Goal: Task Accomplishment & Management: Use online tool/utility

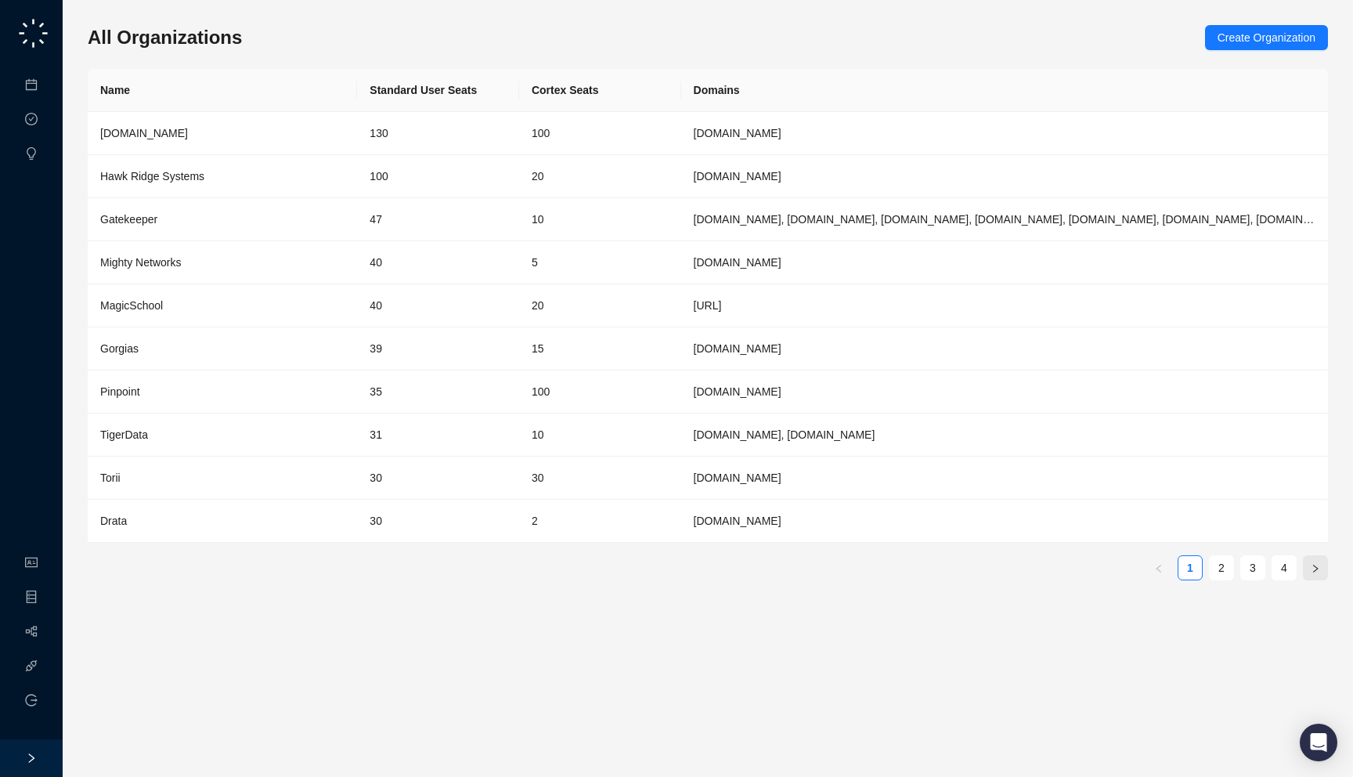
click at [1319, 574] on button "button" at bounding box center [1315, 567] width 25 height 25
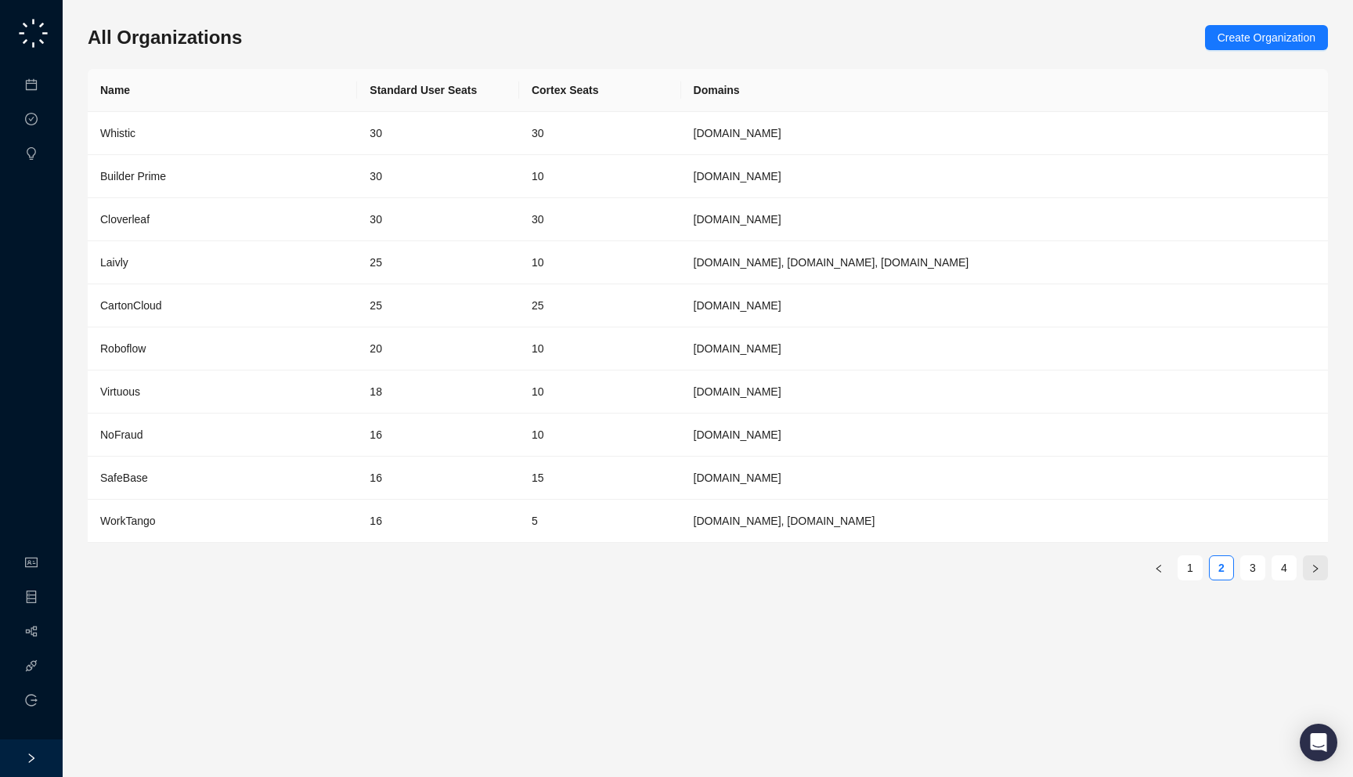
click at [1319, 574] on button "button" at bounding box center [1315, 567] width 25 height 25
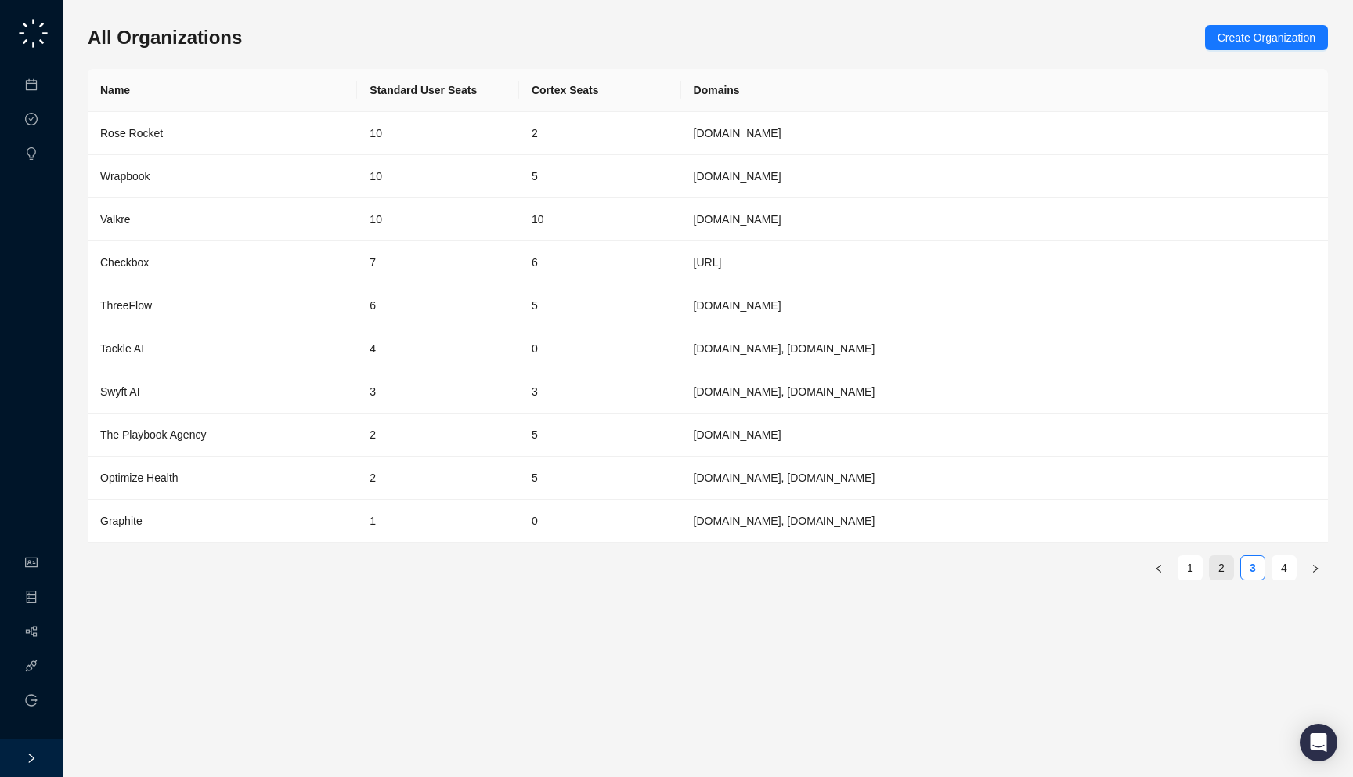
click at [1220, 569] on link "2" at bounding box center [1221, 567] width 23 height 23
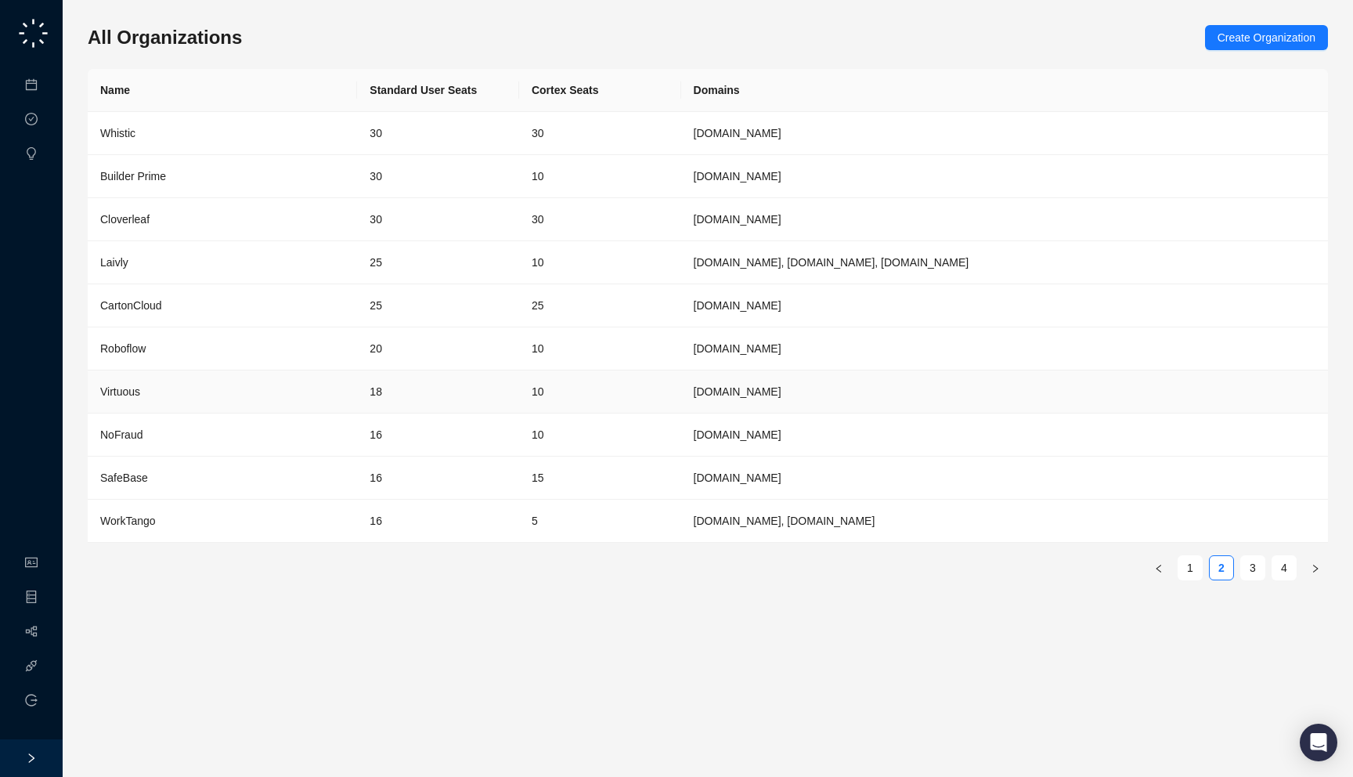
click at [700, 402] on td "virtuous.org" at bounding box center [1004, 391] width 647 height 43
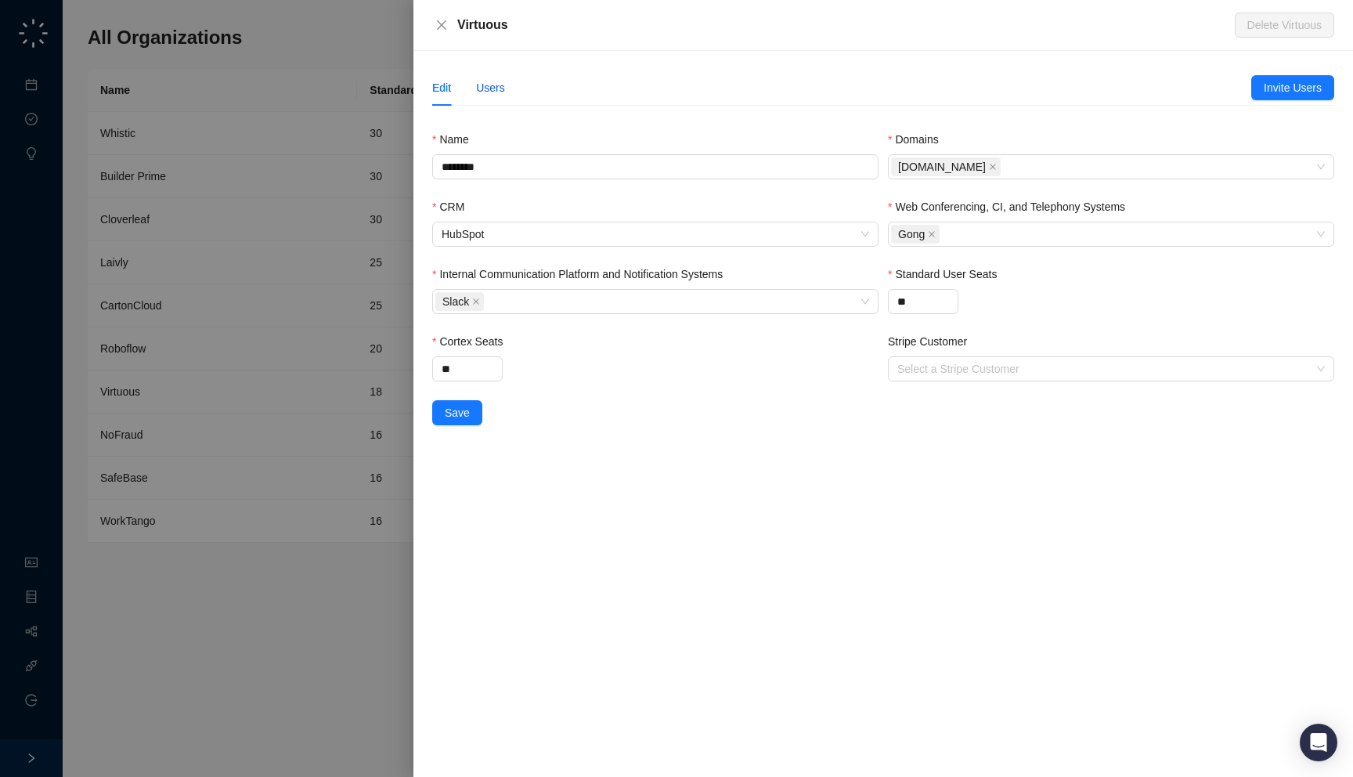
click at [483, 87] on div "Users" at bounding box center [490, 87] width 29 height 17
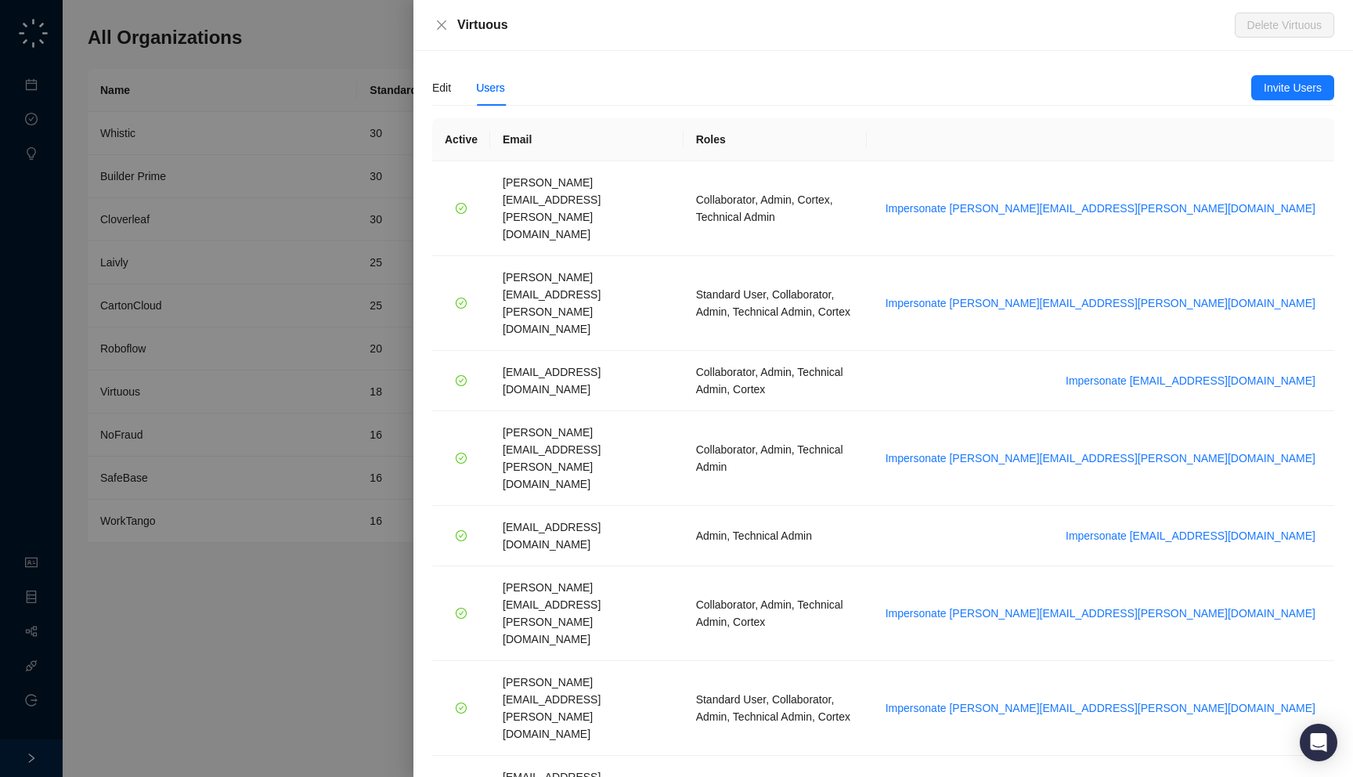
click at [310, 173] on div at bounding box center [676, 388] width 1353 height 777
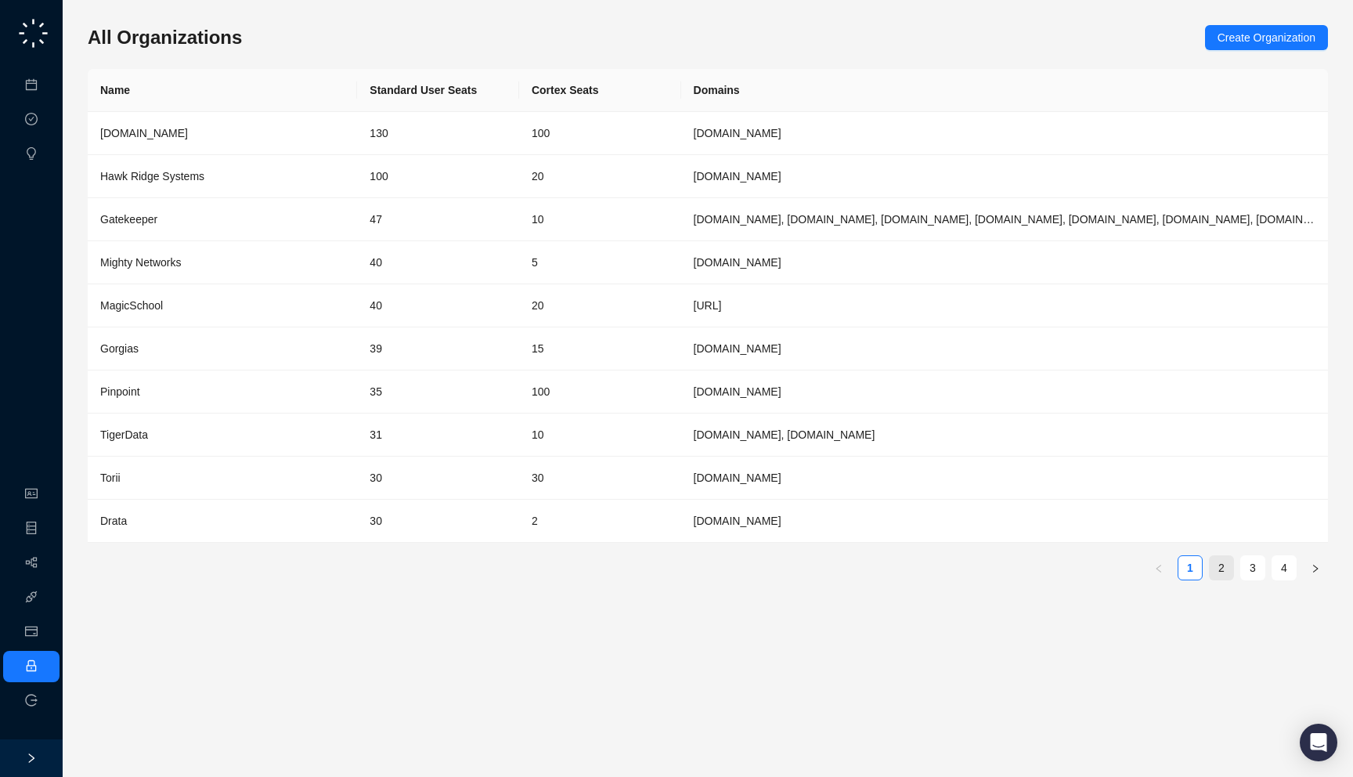
click at [1225, 564] on link "2" at bounding box center [1221, 567] width 23 height 23
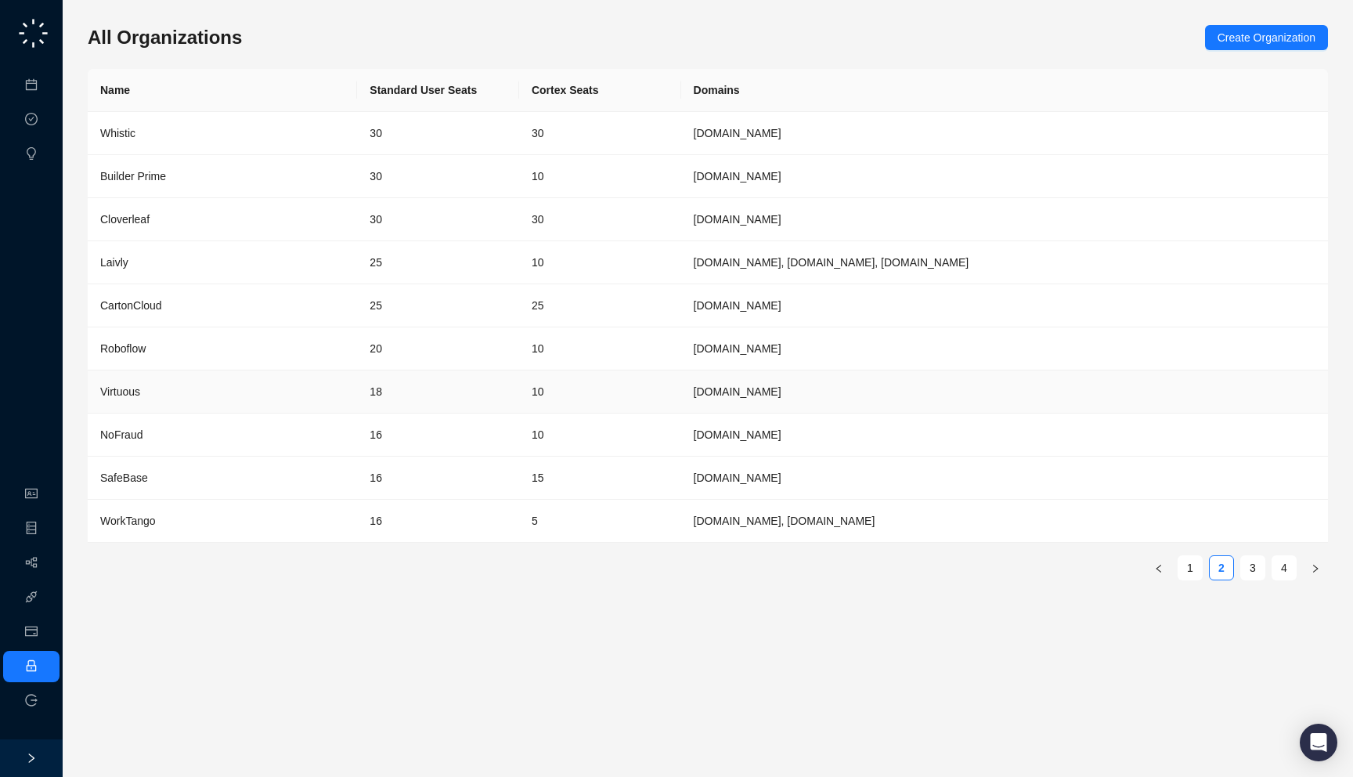
click at [479, 393] on td "18" at bounding box center [438, 391] width 162 height 43
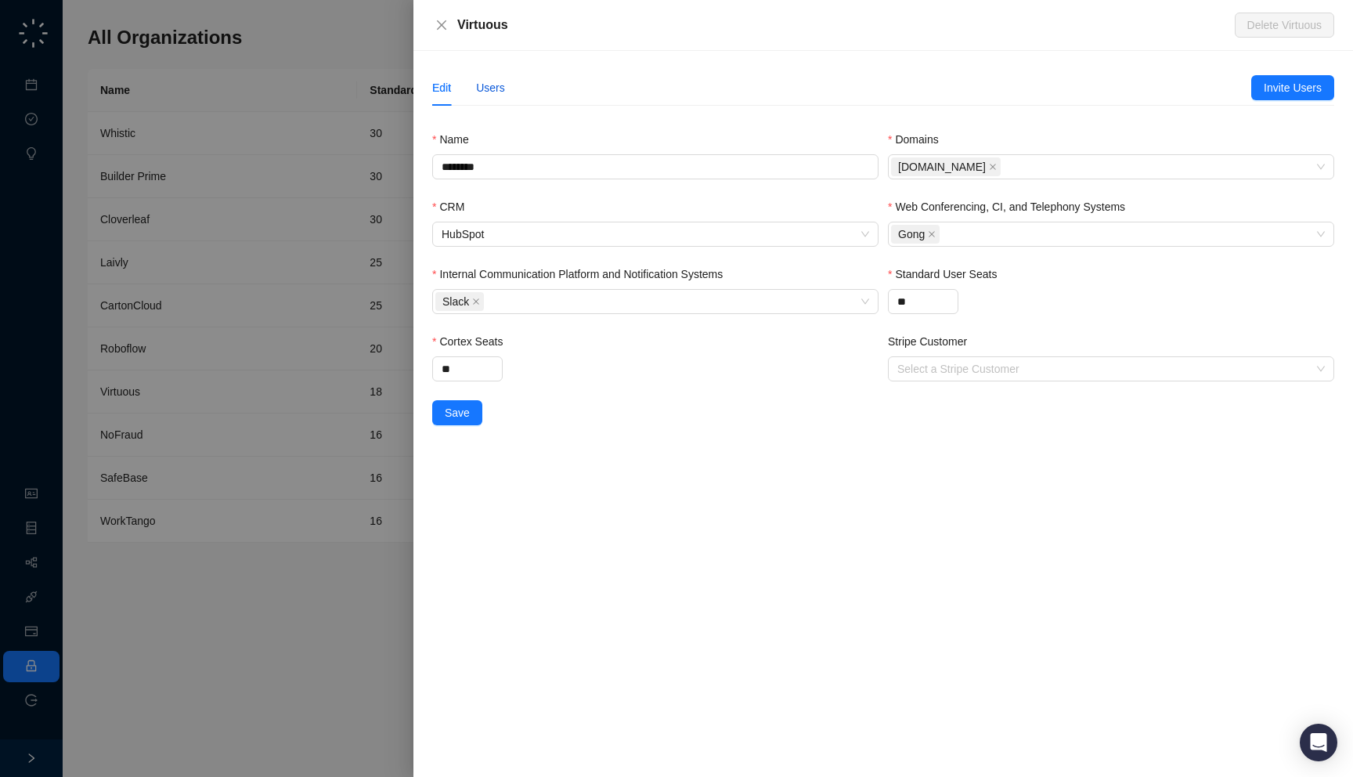
click at [490, 91] on div "Users" at bounding box center [490, 87] width 29 height 17
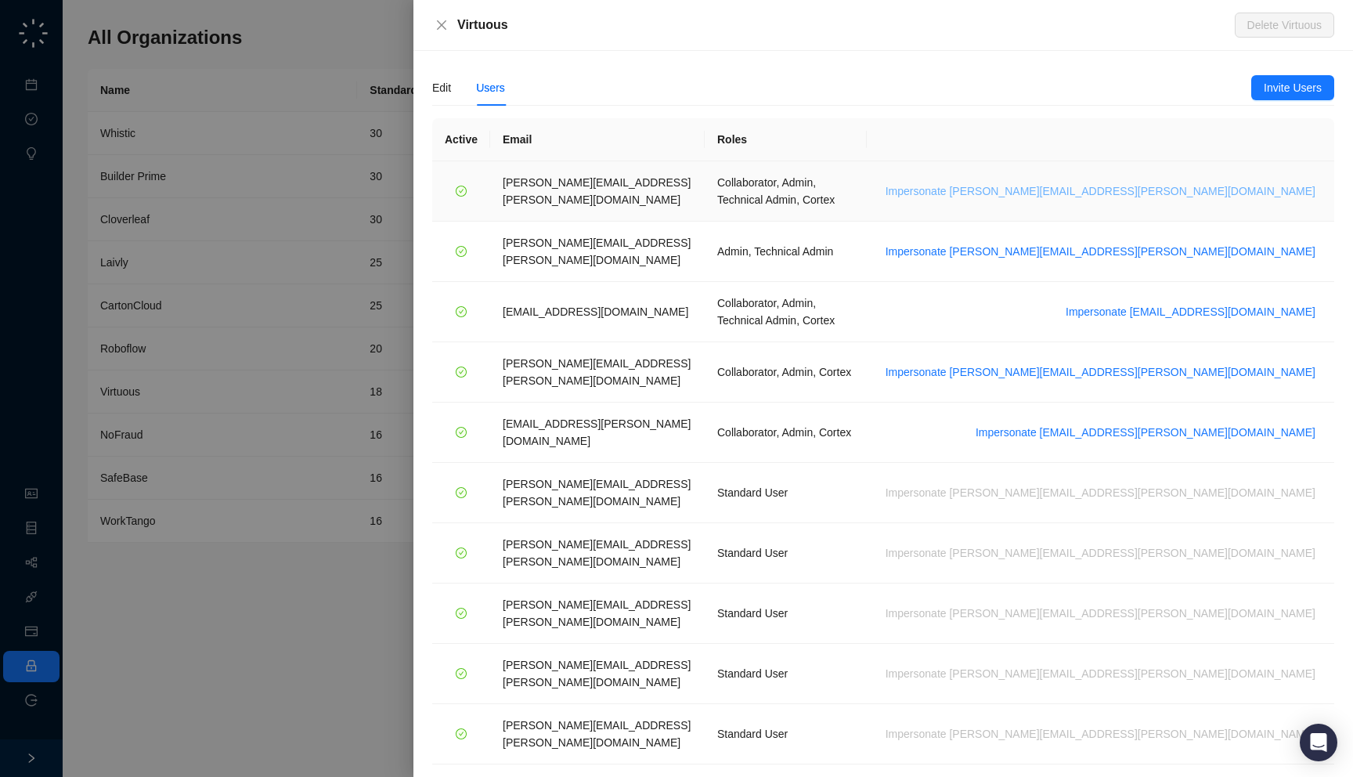
click at [1215, 188] on span "Impersonate emily.beck@virtuous.org" at bounding box center [1101, 190] width 430 height 17
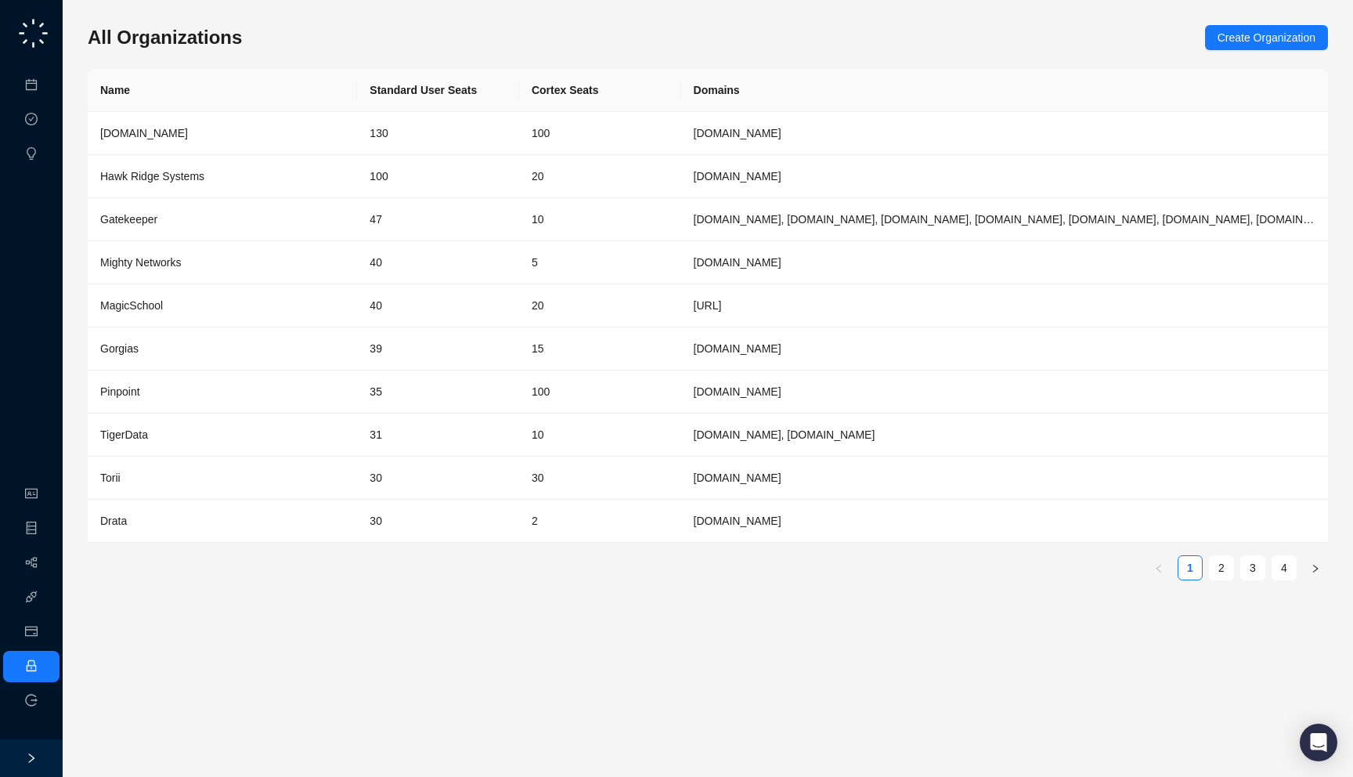
click at [316, 111] on th "Name" at bounding box center [222, 90] width 269 height 43
click at [318, 135] on div "[DOMAIN_NAME]" at bounding box center [222, 133] width 244 height 17
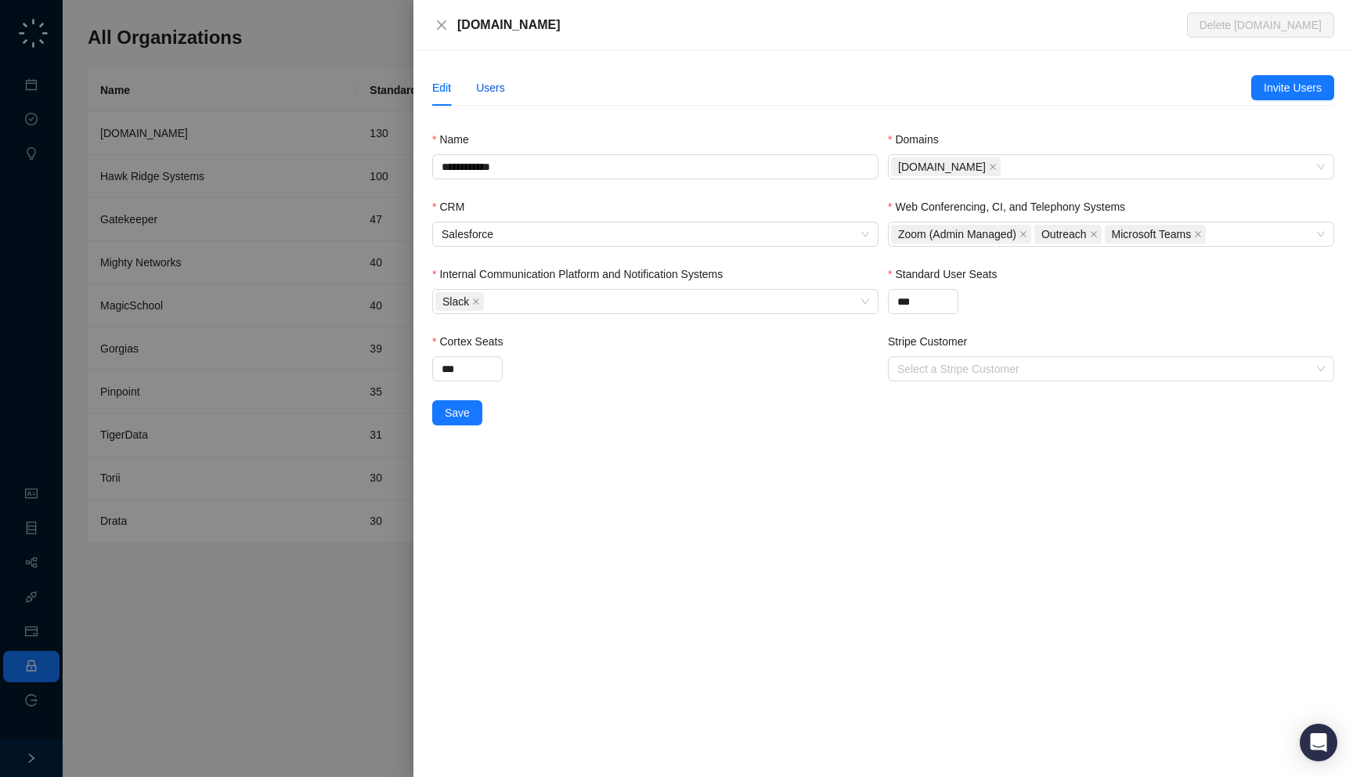
click at [497, 85] on div "Users" at bounding box center [490, 87] width 29 height 17
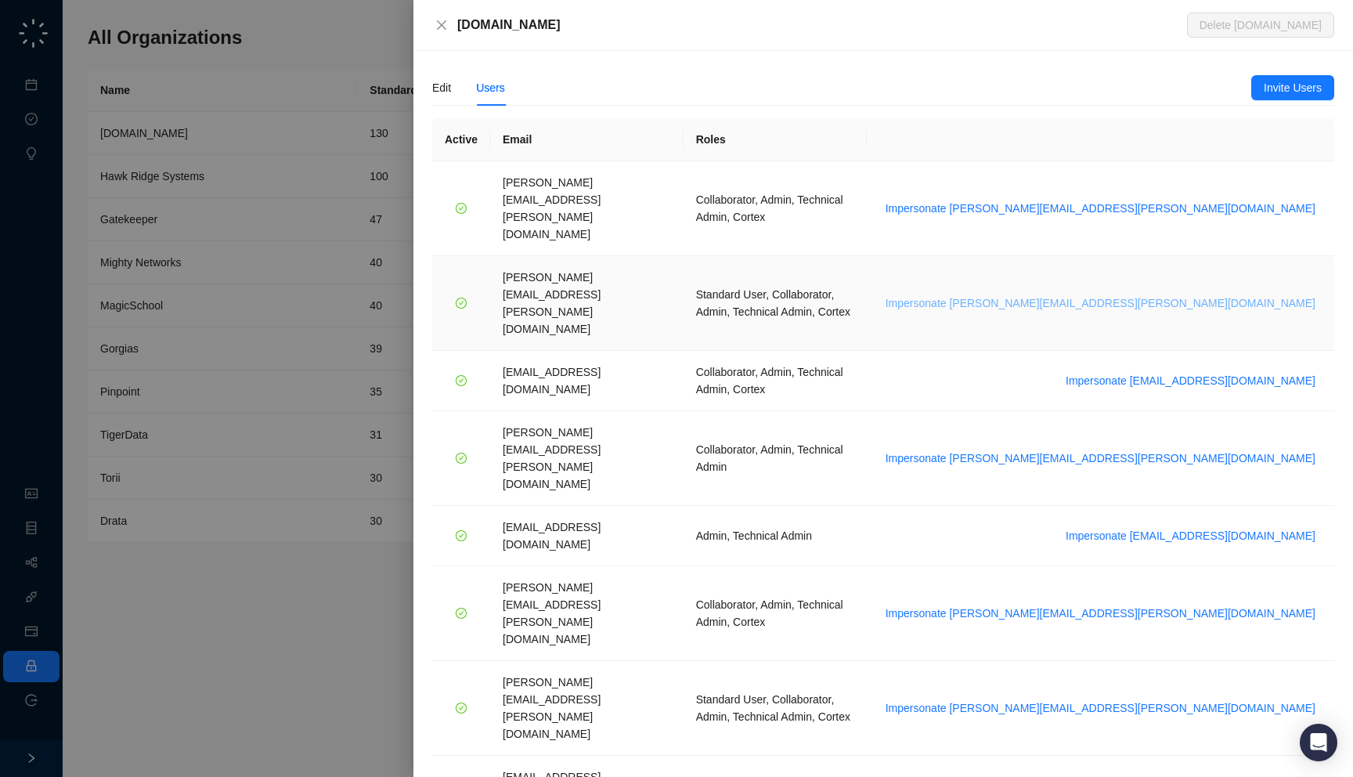
click at [1216, 294] on span "Impersonate [PERSON_NAME][EMAIL_ADDRESS][PERSON_NAME][DOMAIN_NAME]" at bounding box center [1101, 302] width 430 height 17
